Goal: Transaction & Acquisition: Subscribe to service/newsletter

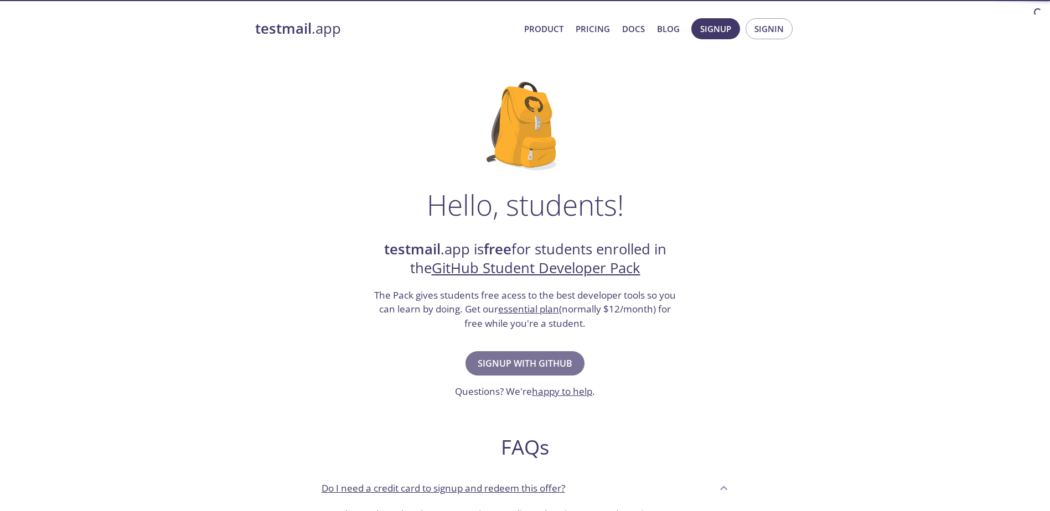
click at [554, 367] on span "Signup with GitHub" at bounding box center [525, 363] width 95 height 15
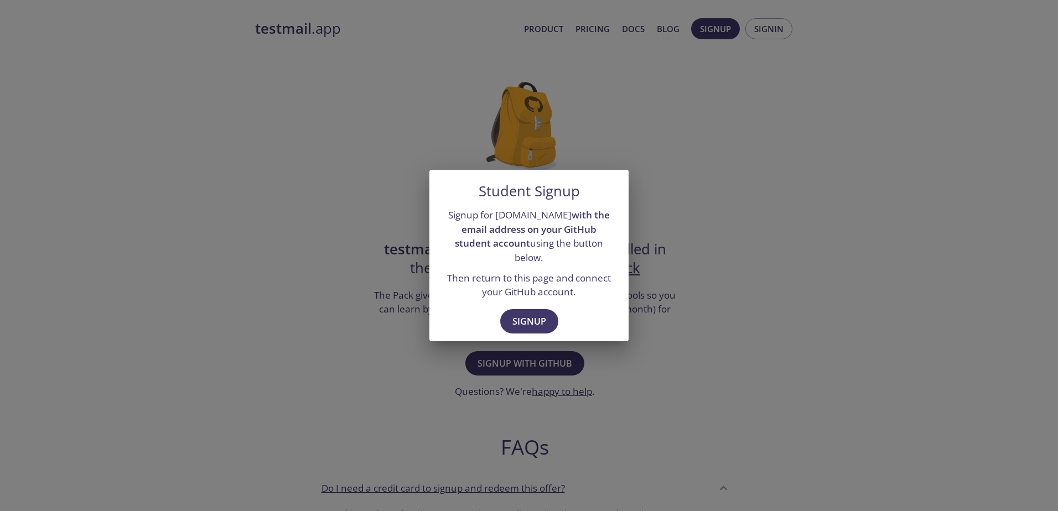
click at [787, 323] on div "Student Signup Signup for [DOMAIN_NAME] with the email address on your GitHub s…" at bounding box center [529, 255] width 1058 height 511
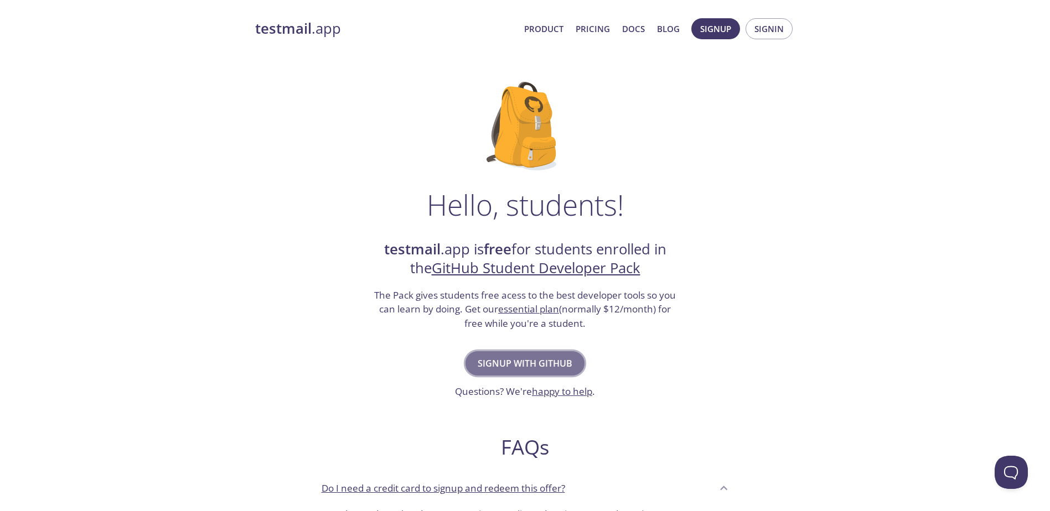
click at [556, 368] on span "Signup with GitHub" at bounding box center [525, 363] width 95 height 15
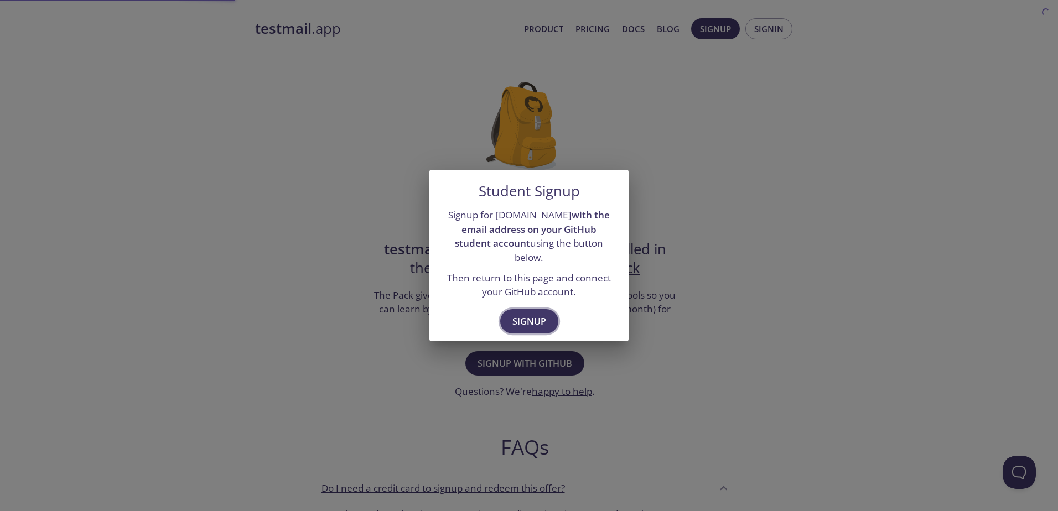
click at [546, 322] on button "Signup" at bounding box center [529, 321] width 58 height 24
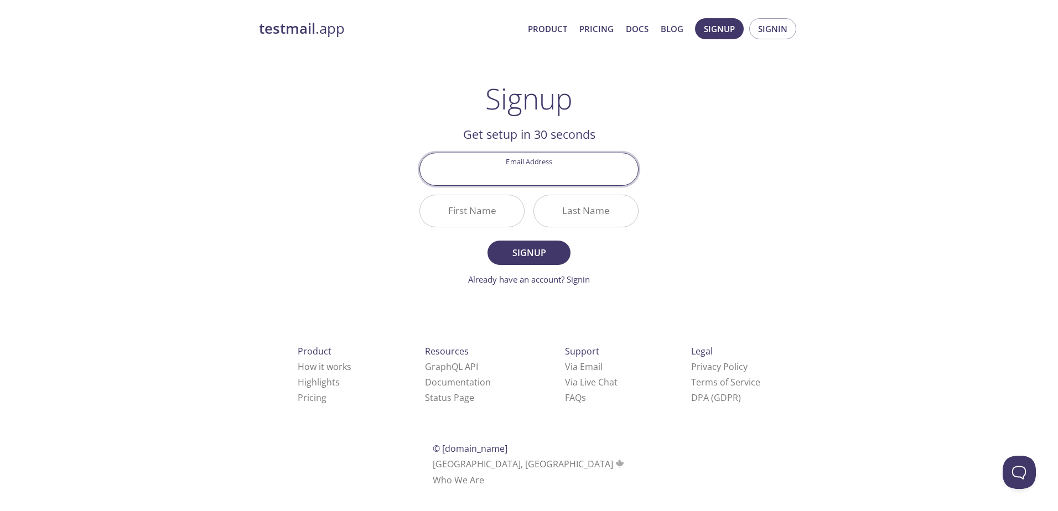
click at [548, 188] on div "Email Address" at bounding box center [529, 169] width 228 height 42
click at [552, 170] on input "Email Address" at bounding box center [529, 169] width 218 height 32
click at [777, 175] on div "testmail .app Product Pricing Docs Blog Signup Signin Signup Get setup in 30 se…" at bounding box center [529, 265] width 567 height 508
click at [532, 165] on input "Email Address" at bounding box center [529, 169] width 218 height 32
type input "[EMAIL_ADDRESS][DOMAIN_NAME]"
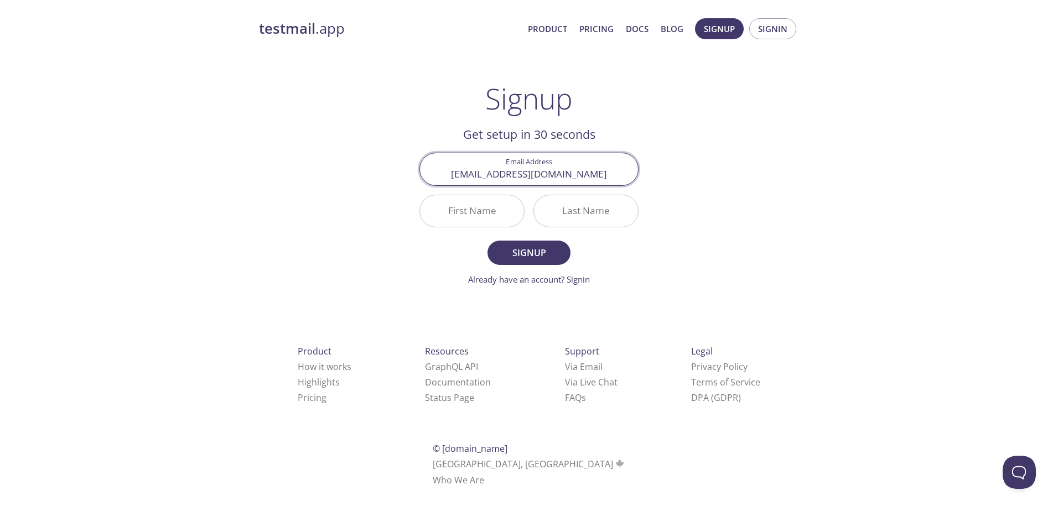
click at [465, 205] on input "First Name" at bounding box center [472, 211] width 104 height 32
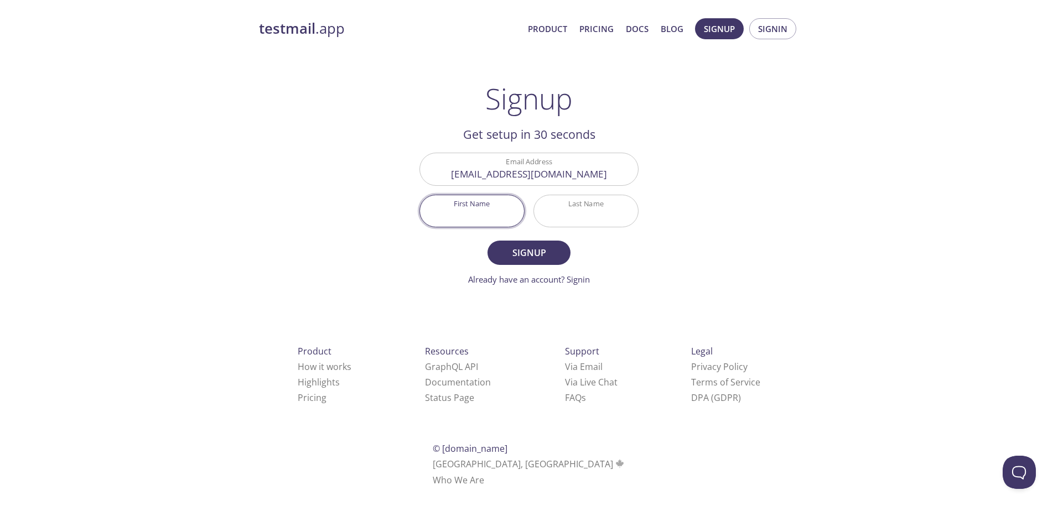
type input "[PERSON_NAME]"
click at [542, 243] on button "Signup" at bounding box center [529, 253] width 83 height 24
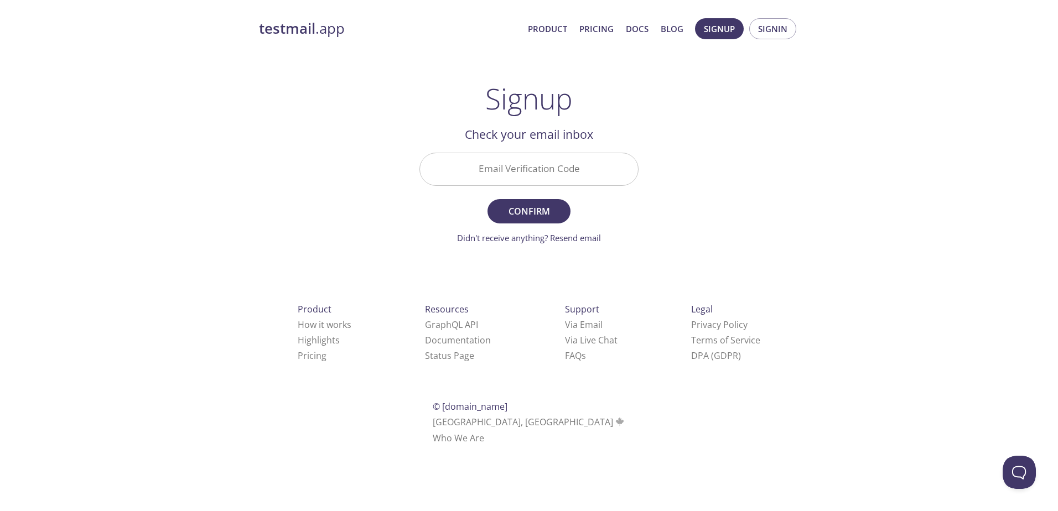
click at [542, 179] on input "Email Verification Code" at bounding box center [529, 169] width 218 height 32
paste input "B9Y7WKP"
type input "B9Y7WKP"
click at [548, 214] on span "Confirm" at bounding box center [529, 211] width 59 height 15
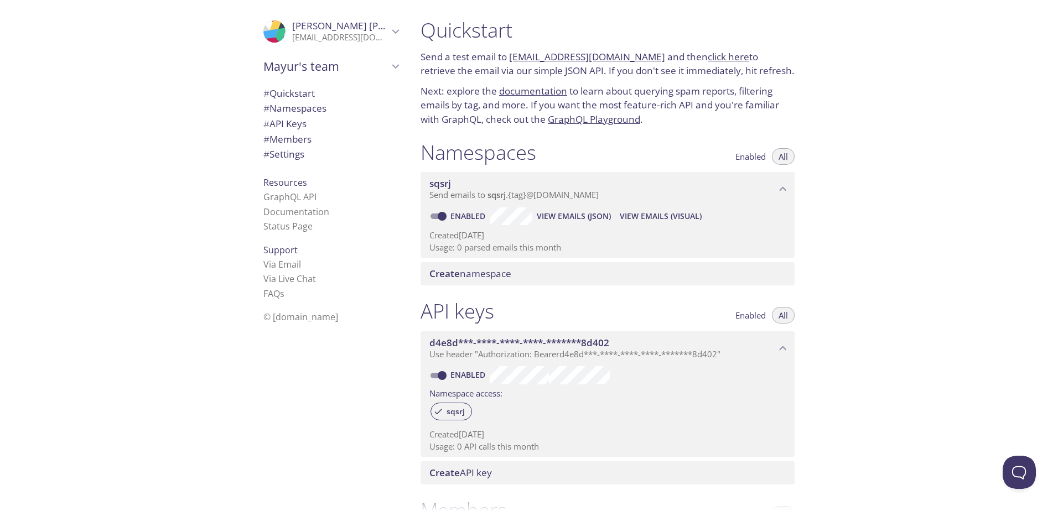
click at [615, 274] on span "Create namespace" at bounding box center [609, 274] width 361 height 12
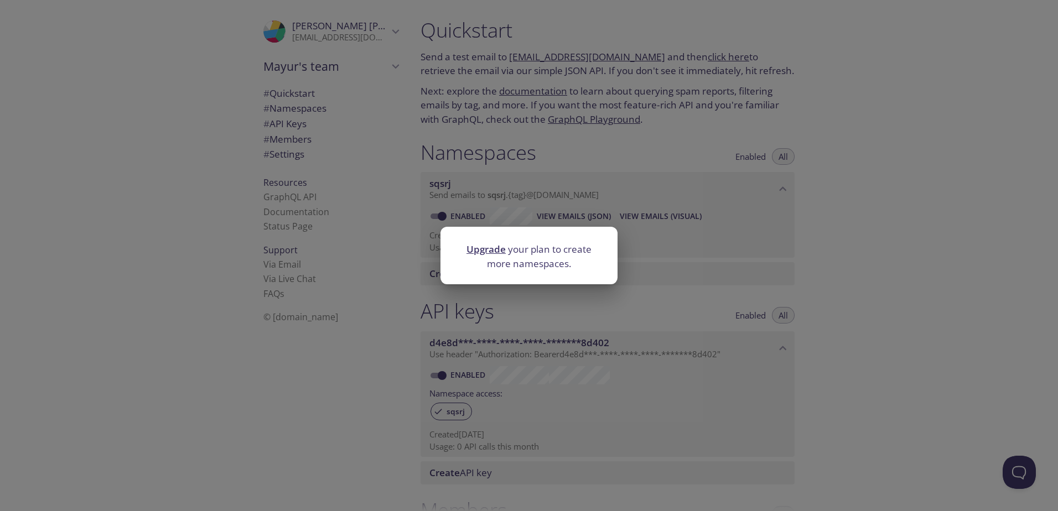
click at [913, 319] on div "Upgrade your plan to create more namespaces." at bounding box center [529, 255] width 1058 height 511
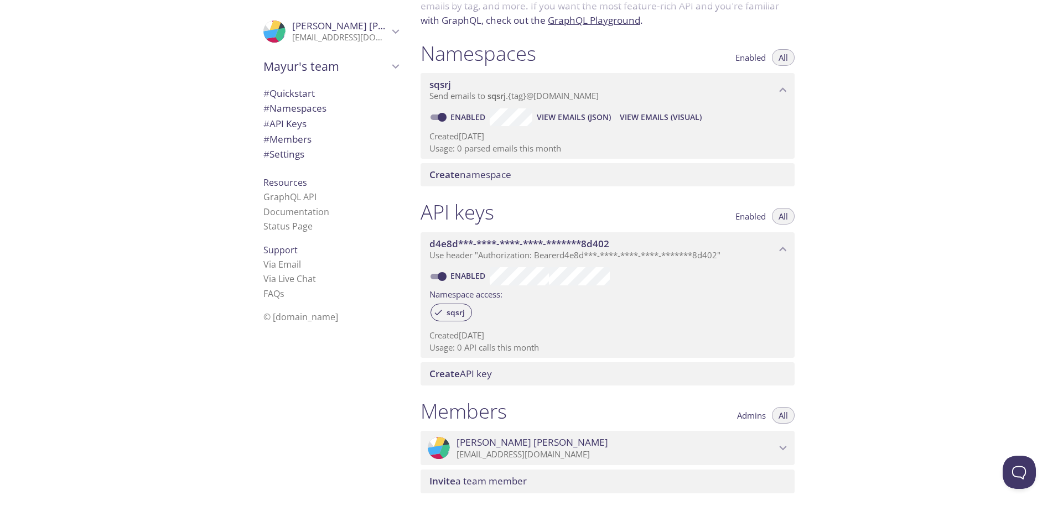
scroll to position [111, 0]
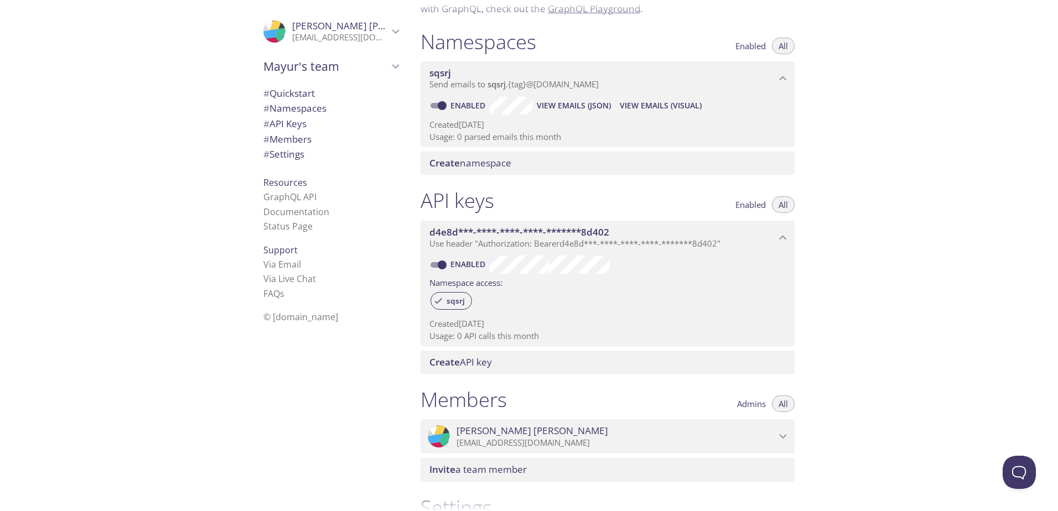
click at [687, 228] on span "d4e8d***-****-****-****-*******8d402" at bounding box center [602, 232] width 346 height 12
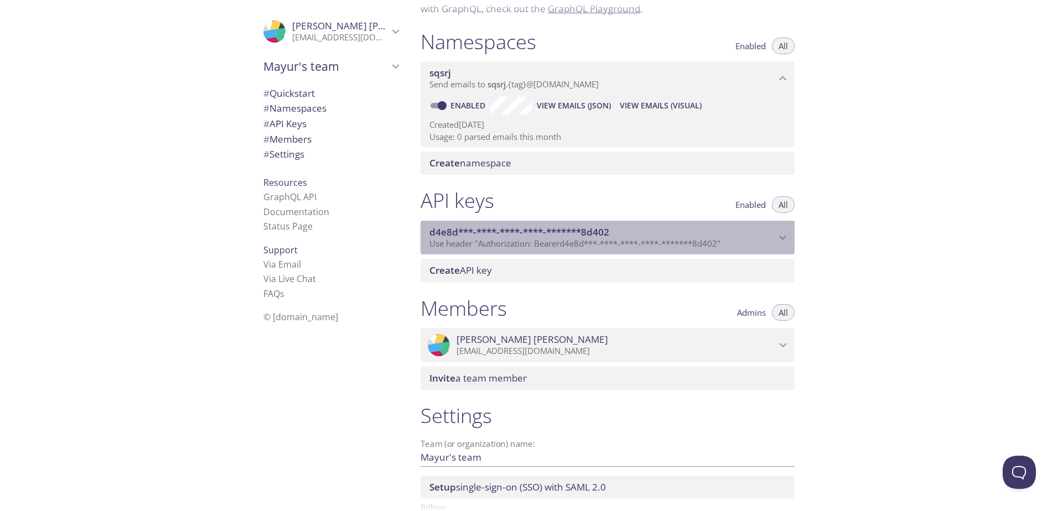
click at [687, 228] on span "d4e8d***-****-****-****-*******8d402" at bounding box center [602, 232] width 346 height 12
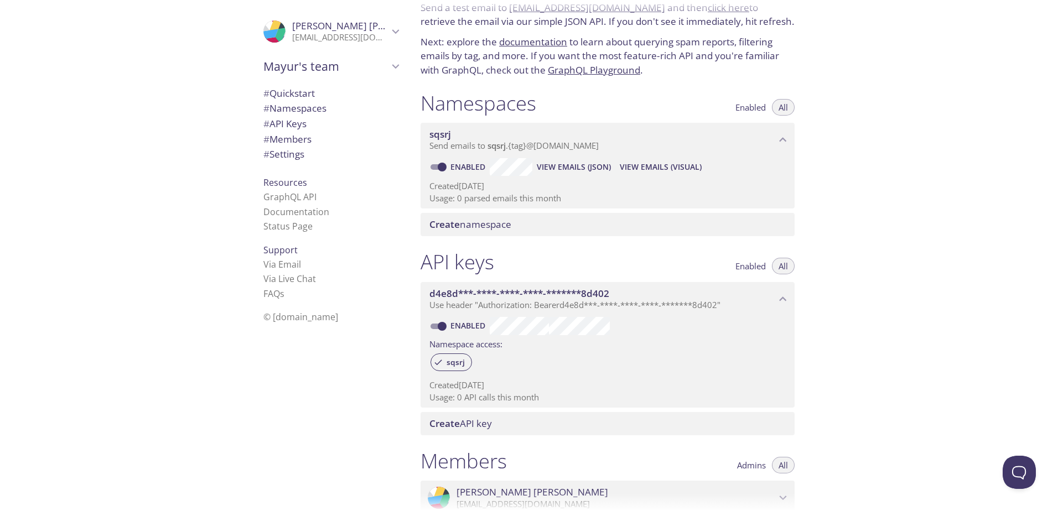
scroll to position [0, 0]
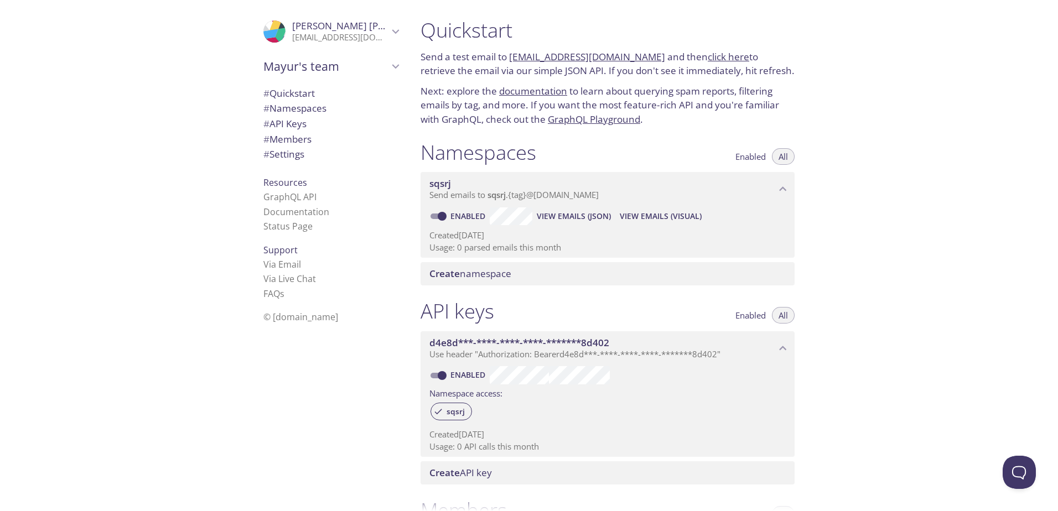
click at [424, 53] on p "Send a test email to sqsrj.test@inbox.testmail.app and then click here to retri…" at bounding box center [608, 64] width 374 height 28
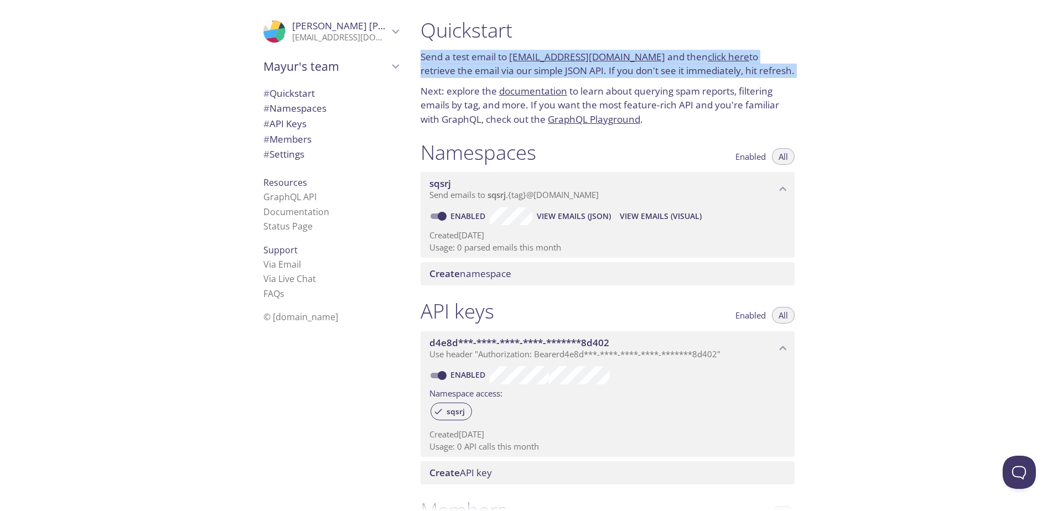
click at [424, 53] on p "Send a test email to sqsrj.test@inbox.testmail.app and then click here to retri…" at bounding box center [608, 64] width 374 height 28
copy p "Send a test email to sqsrj.test@inbox.testmail.app and then click here to retri…"
click at [682, 78] on p "Send a test email to sqsrj.test@inbox.testmail.app and then click here to retri…" at bounding box center [608, 64] width 374 height 28
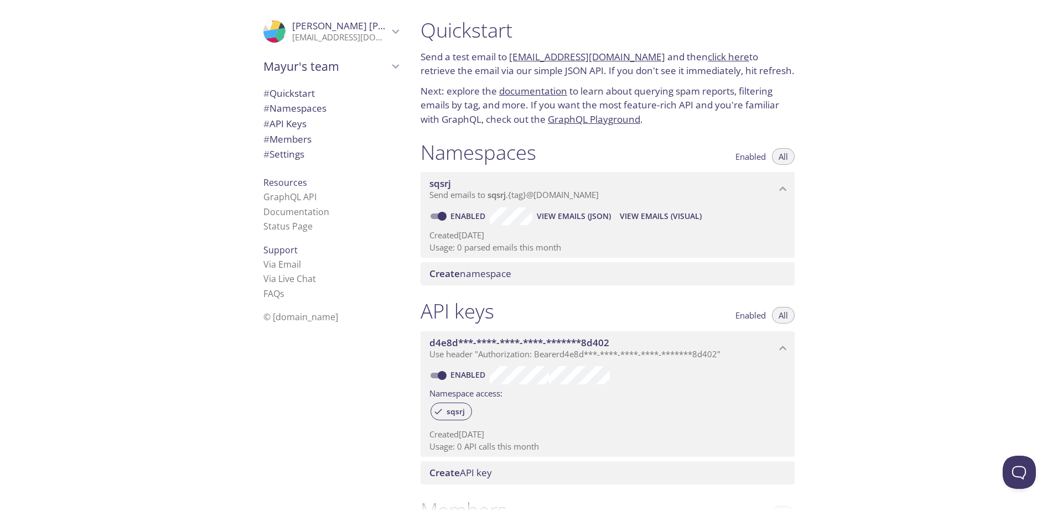
drag, startPoint x: 550, startPoint y: 75, endPoint x: 745, endPoint y: 70, distance: 196.0
click at [745, 70] on p "Send a test email to sqsrj.test@inbox.testmail.app and then click here to retri…" at bounding box center [608, 64] width 374 height 28
click at [471, 90] on p "Next: explore the documentation to learn about querying spam reports, filtering…" at bounding box center [608, 105] width 374 height 43
click at [370, 67] on span "Mayur's team" at bounding box center [325, 66] width 125 height 15
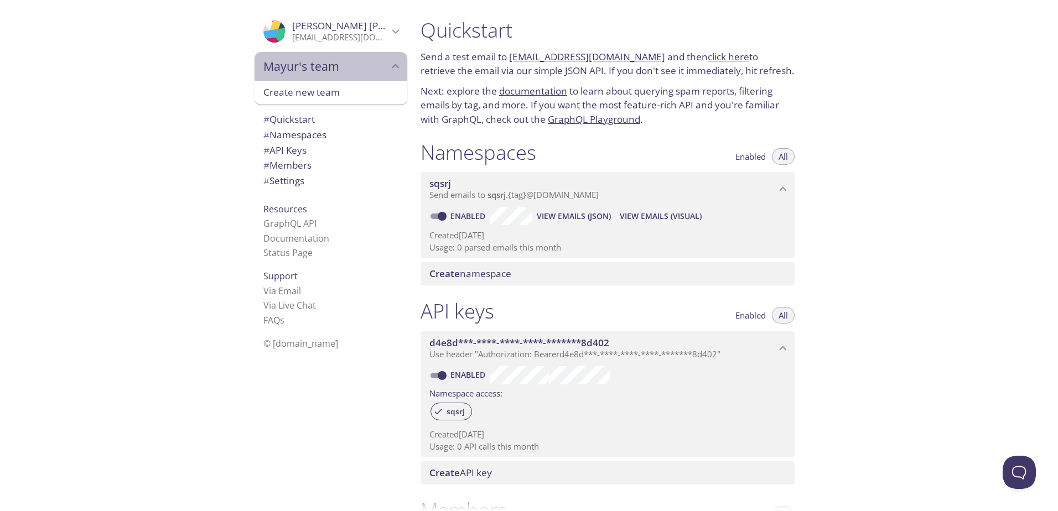
click at [370, 67] on span "Mayur's team" at bounding box center [325, 66] width 125 height 15
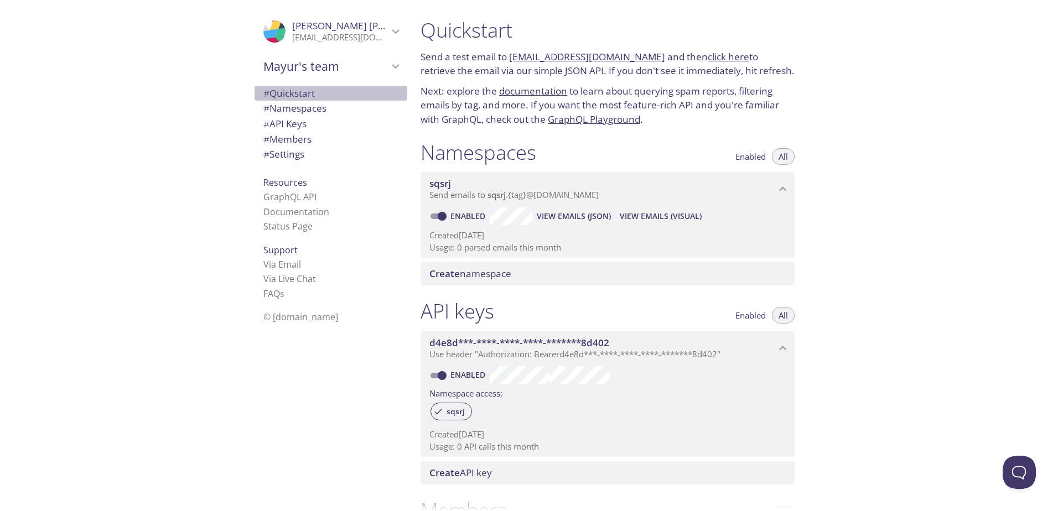
click at [297, 99] on span "# Quickstart" at bounding box center [288, 93] width 51 height 13
click at [301, 109] on span "# Namespaces" at bounding box center [294, 108] width 63 height 13
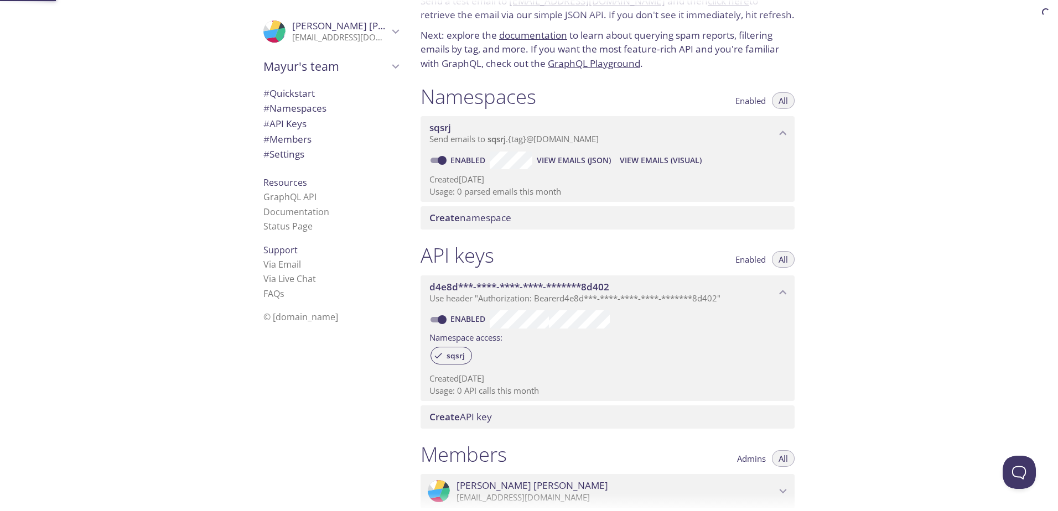
scroll to position [140, 0]
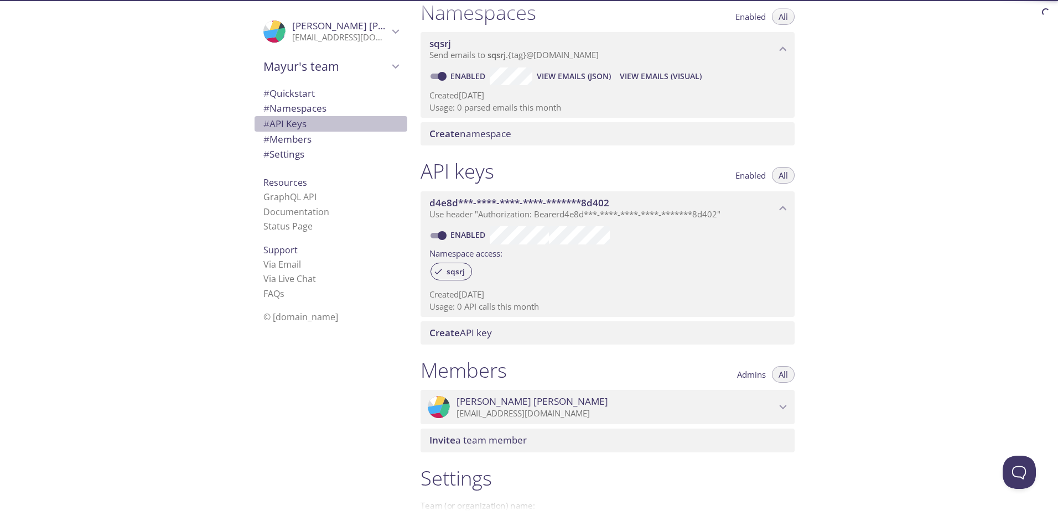
click at [309, 124] on span "# API Keys" at bounding box center [330, 124] width 135 height 14
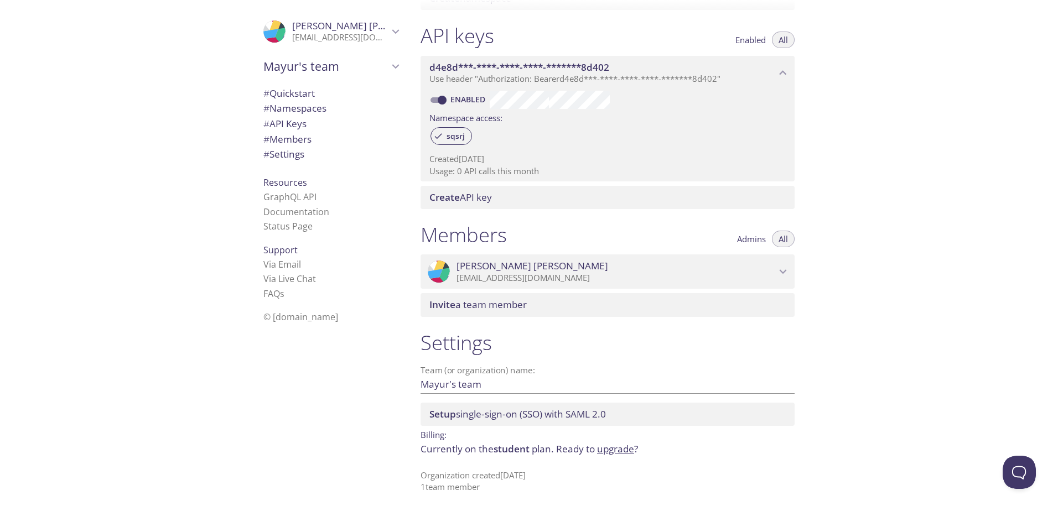
click at [314, 143] on span "# Members" at bounding box center [330, 139] width 135 height 14
click at [314, 155] on span "# Settings" at bounding box center [330, 154] width 135 height 14
click at [307, 212] on link "Documentation" at bounding box center [296, 212] width 66 height 12
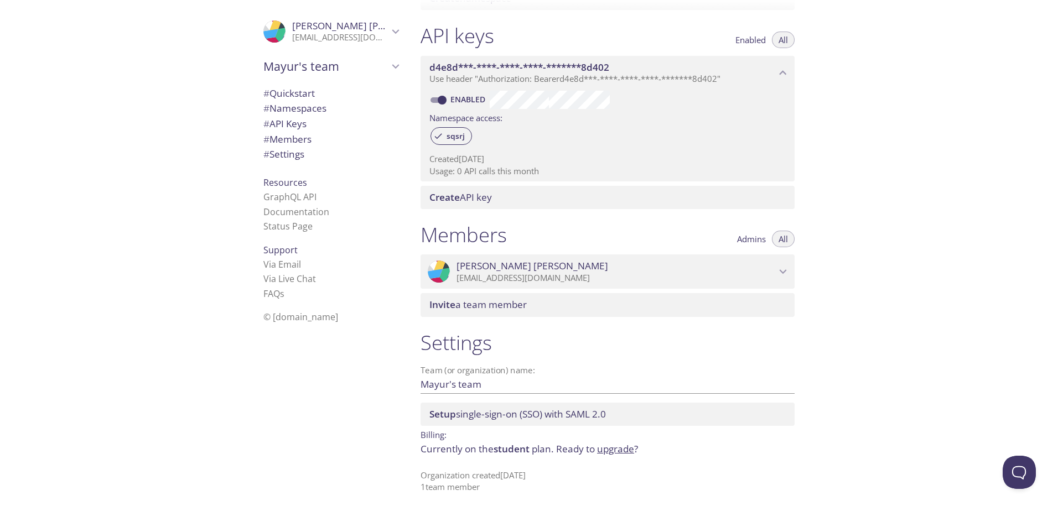
click at [302, 87] on span "# Quickstart" at bounding box center [288, 93] width 51 height 13
